Goal: Transaction & Acquisition: Download file/media

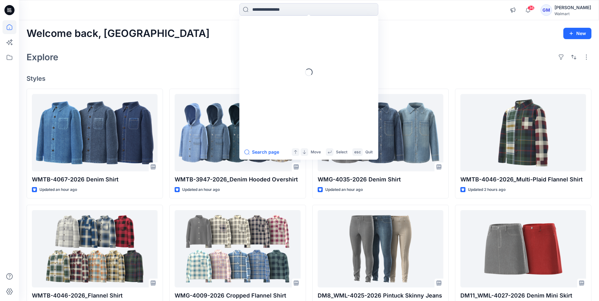
scroll to position [160, 0]
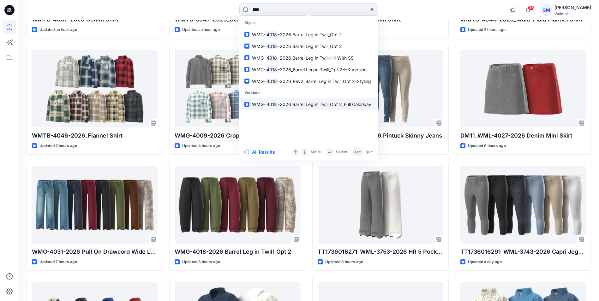
type input "****"
click at [283, 101] on p "WMG- 4018 -2026 Barrel Leg in Twill_Opt 2_Full Colorway" at bounding box center [311, 104] width 119 height 7
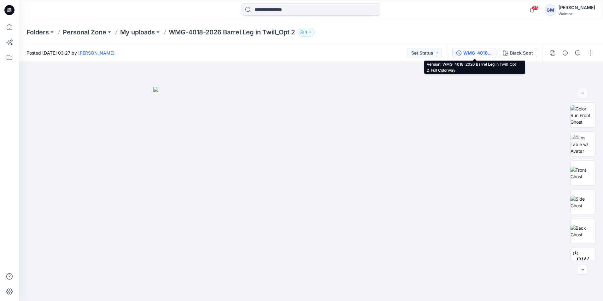
click at [472, 54] on div "WMG-4018-2026 Barrel Leg in Twill_Opt 2_Full Colorway" at bounding box center [478, 53] width 29 height 7
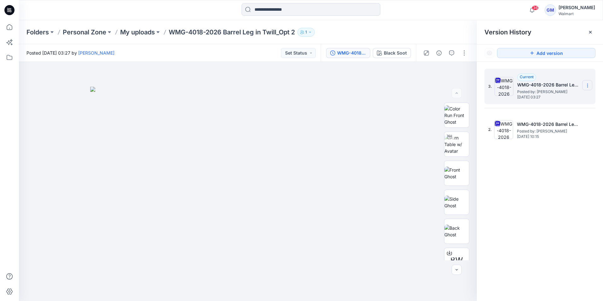
click at [588, 85] on icon at bounding box center [587, 85] width 5 height 5
click at [540, 97] on span "Download Source BW File" at bounding box center [556, 98] width 53 height 8
